Goal: Find specific page/section: Find specific page/section

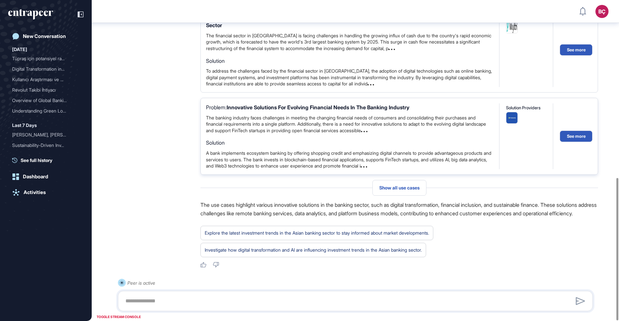
scroll to position [401, 0]
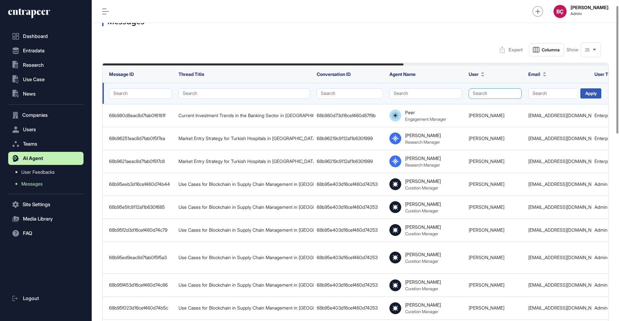
click at [500, 94] on button "Search" at bounding box center [495, 93] width 53 height 10
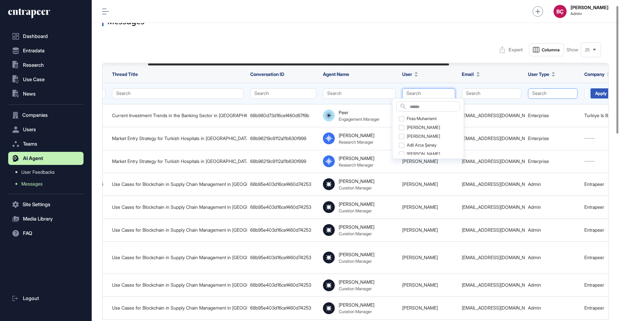
scroll to position [0, 87]
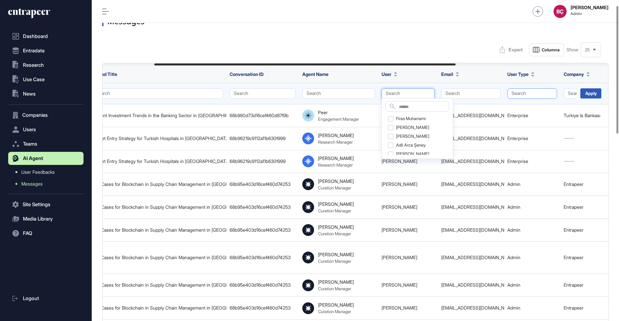
click at [539, 90] on button "Search" at bounding box center [532, 93] width 50 height 10
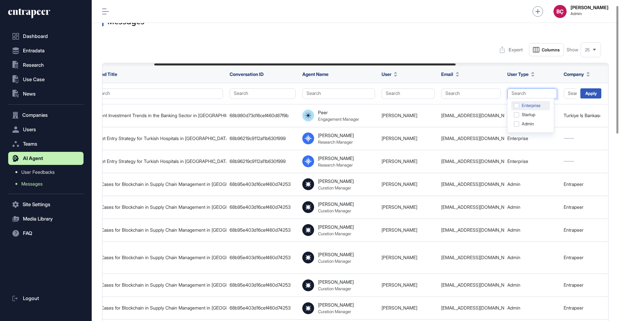
click at [519, 104] on div "Enterprise" at bounding box center [530, 105] width 39 height 9
drag, startPoint x: 587, startPoint y: 95, endPoint x: 583, endPoint y: 96, distance: 3.7
click at [587, 95] on div "Apply" at bounding box center [590, 93] width 21 height 10
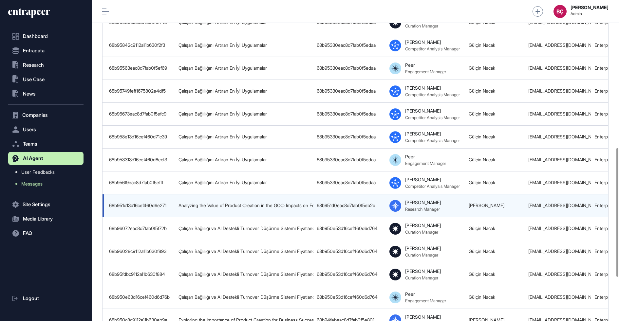
scroll to position [477, 0]
